Goal: Transaction & Acquisition: Book appointment/travel/reservation

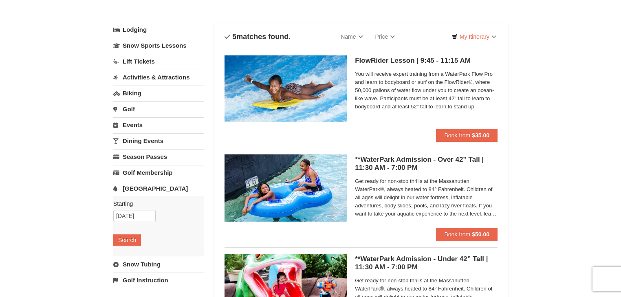
scroll to position [33, 0]
click at [324, 166] on img at bounding box center [285, 187] width 122 height 67
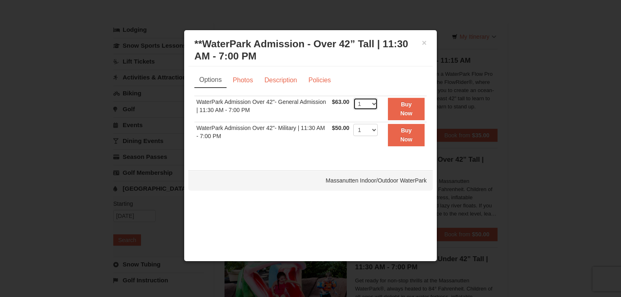
click at [373, 106] on select "1 2 3 4 5 6 7 8 9 10 11 12 13 14 15 16 17 18 19 20 21 22" at bounding box center [365, 104] width 24 height 12
select select "3"
click at [353, 98] on select "1 2 3 4 5 6 7 8 9 10 11 12 13 14 15 16 17 18 19 20 21 22" at bounding box center [365, 104] width 24 height 12
click at [242, 80] on link "Photos" at bounding box center [242, 79] width 31 height 15
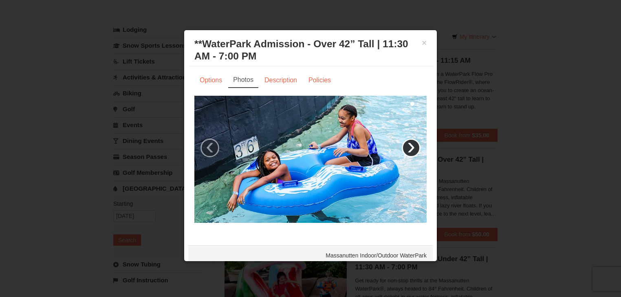
click at [403, 146] on link "›" at bounding box center [410, 147] width 19 height 19
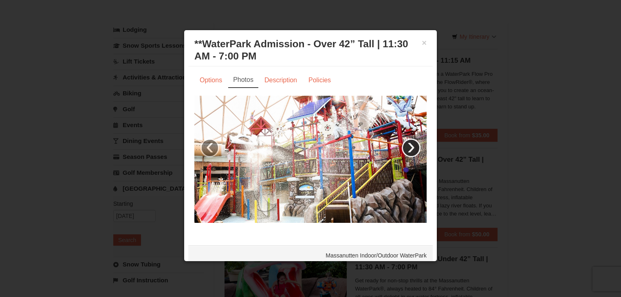
click at [403, 146] on link "›" at bounding box center [410, 147] width 19 height 19
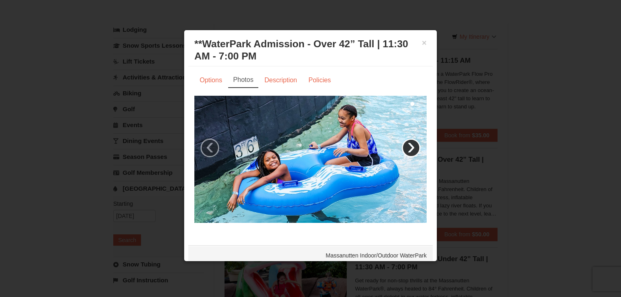
click at [403, 146] on link "›" at bounding box center [410, 147] width 19 height 19
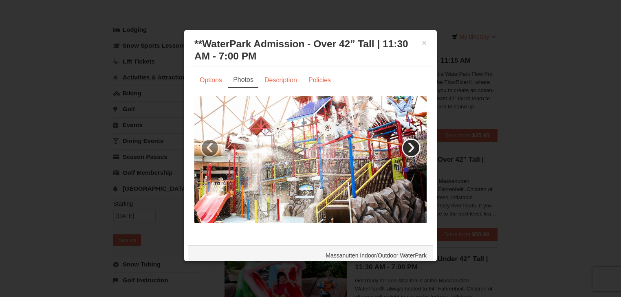
click at [403, 146] on link "›" at bounding box center [410, 147] width 19 height 19
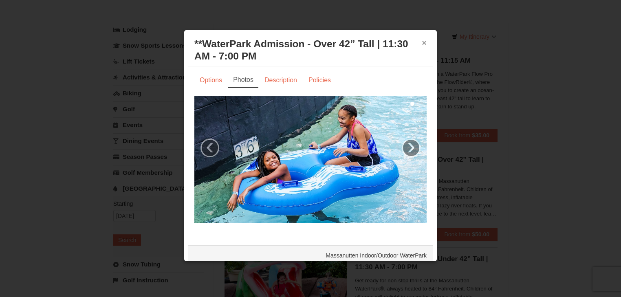
click at [421, 44] on button "×" at bounding box center [423, 43] width 5 height 8
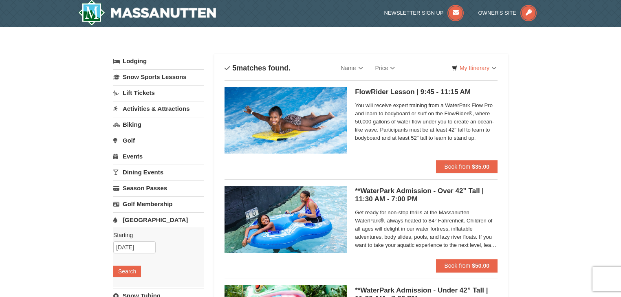
scroll to position [0, 0]
